Goal: Find specific page/section: Find specific page/section

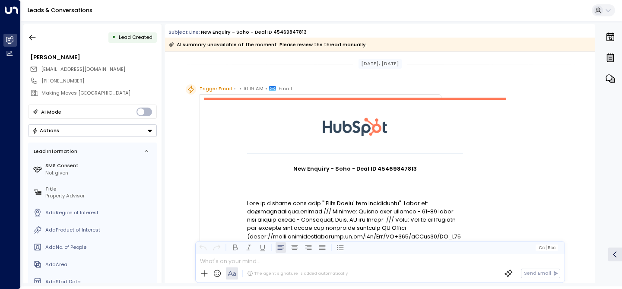
scroll to position [1046, 0]
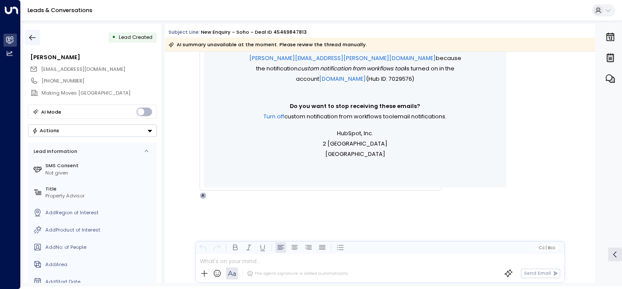
click at [35, 40] on icon "button" at bounding box center [32, 37] width 9 height 9
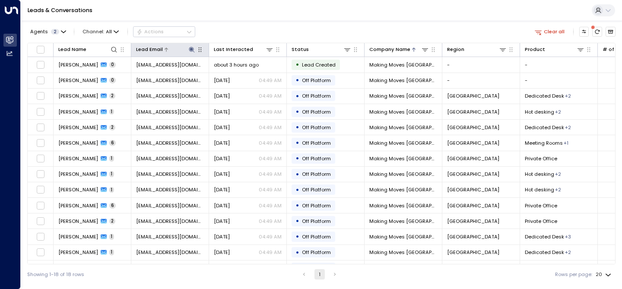
click at [191, 50] on icon at bounding box center [192, 50] width 6 height 6
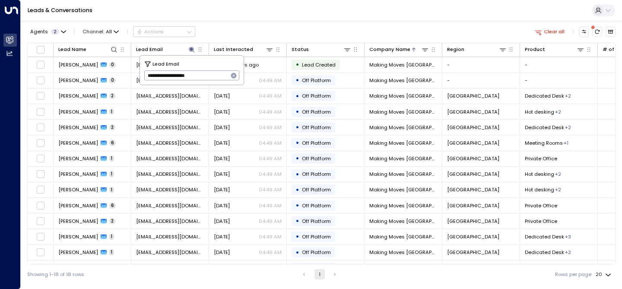
click at [231, 76] on icon "button" at bounding box center [233, 75] width 7 height 7
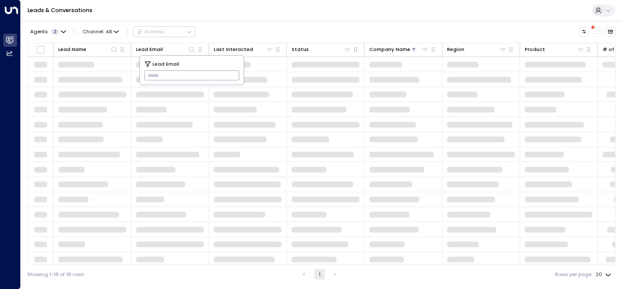
click at [210, 77] on input "text" at bounding box center [192, 76] width 96 height 14
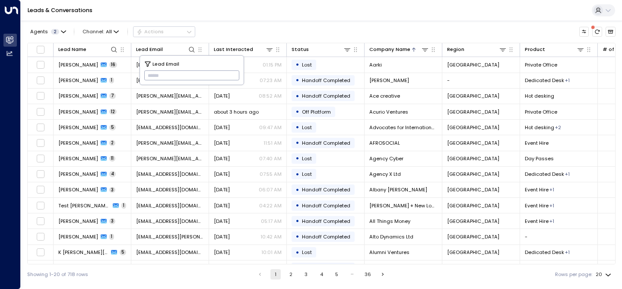
paste input "**********"
type input "**********"
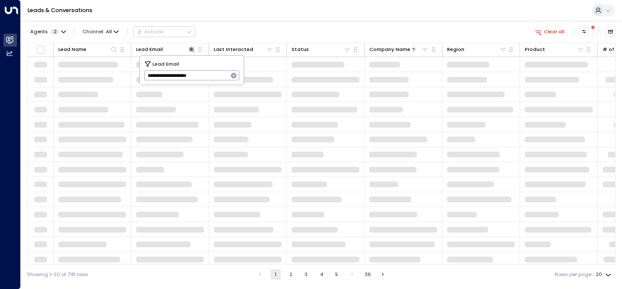
click at [254, 16] on div "Leads & Conversations" at bounding box center [322, 10] width 602 height 21
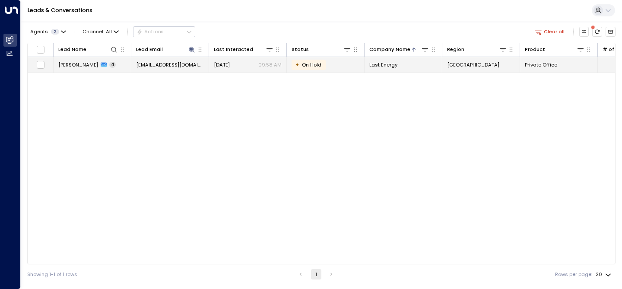
click at [65, 67] on span "[PERSON_NAME]" at bounding box center [78, 64] width 40 height 7
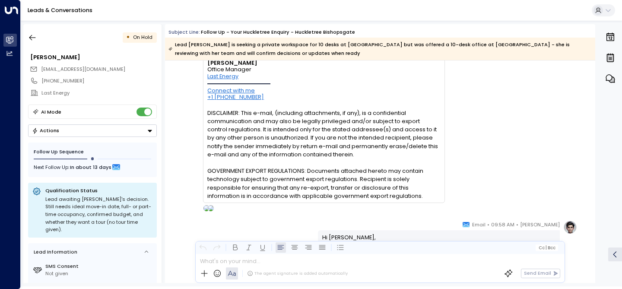
scroll to position [1233, 0]
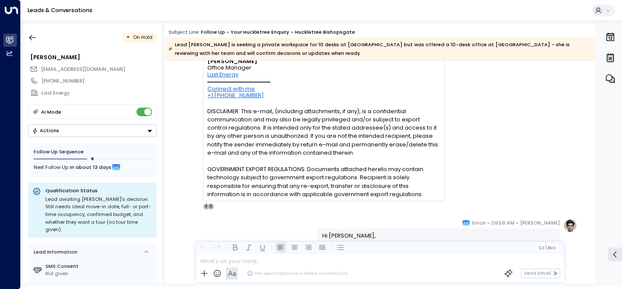
click at [153, 114] on div "AI Mode" at bounding box center [92, 112] width 129 height 14
